Goal: Transaction & Acquisition: Purchase product/service

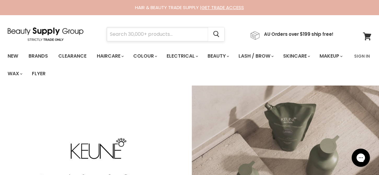
click at [163, 35] on input "Search" at bounding box center [157, 34] width 101 height 14
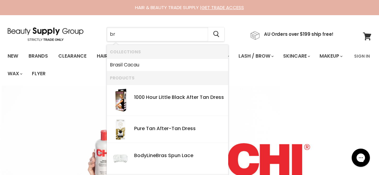
type input "b"
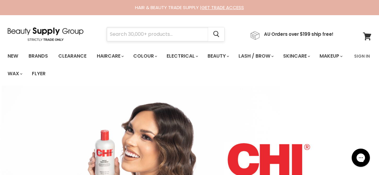
click at [128, 33] on input "Search" at bounding box center [157, 34] width 101 height 14
click at [140, 35] on input "Search" at bounding box center [157, 34] width 101 height 14
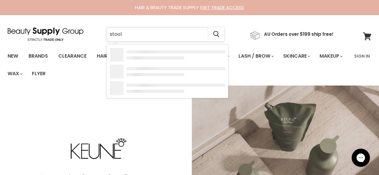
type input "stools"
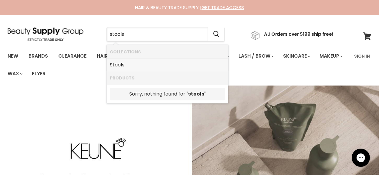
click at [116, 63] on b "Stools" at bounding box center [117, 64] width 15 height 7
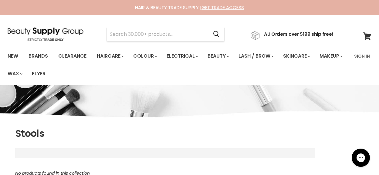
click at [215, 6] on link "GET TRADE ACCESS" at bounding box center [223, 7] width 43 height 6
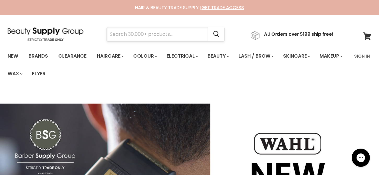
click at [144, 32] on input "Search" at bounding box center [157, 34] width 101 height 14
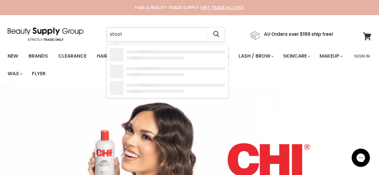
type input "stools"
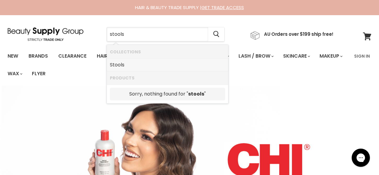
click at [128, 66] on link "Stools" at bounding box center [167, 65] width 115 height 10
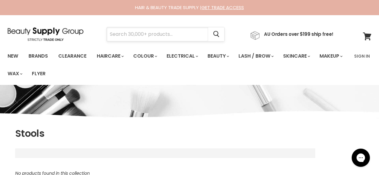
click at [121, 35] on input "Search" at bounding box center [157, 34] width 101 height 14
